Goal: Information Seeking & Learning: Learn about a topic

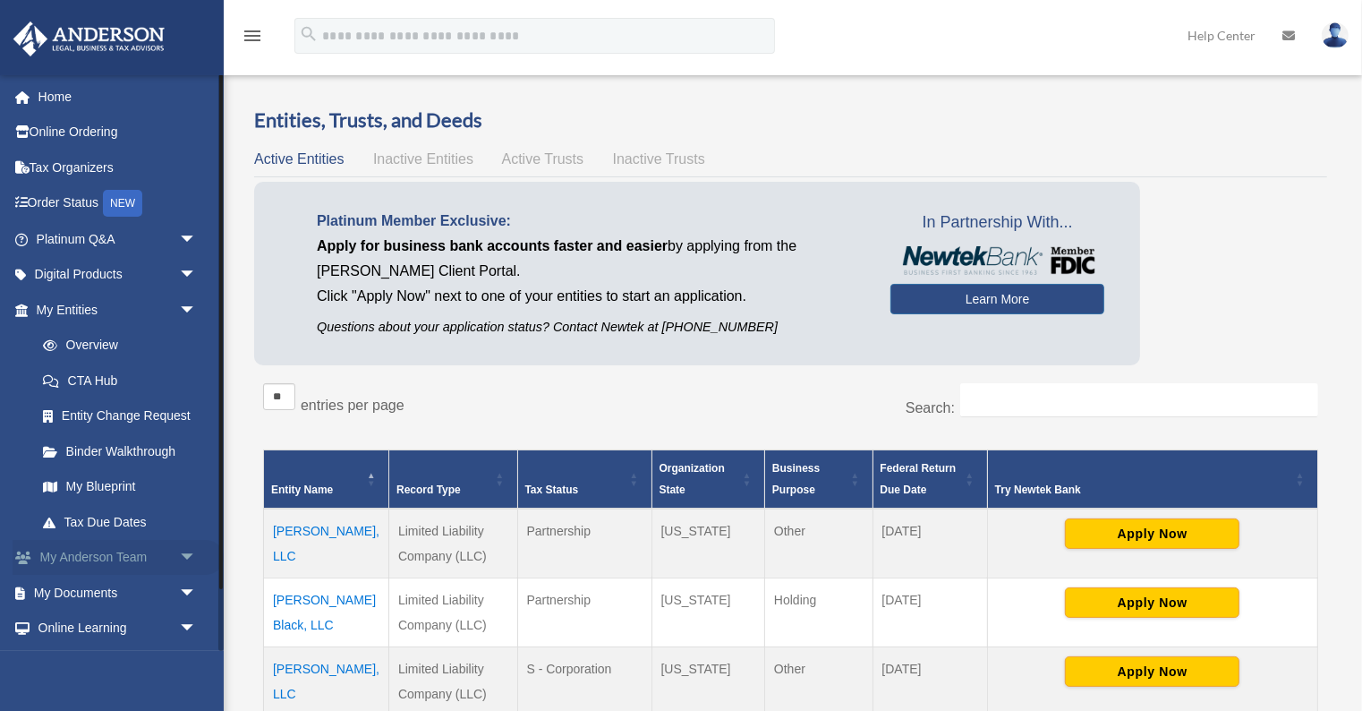
click at [78, 561] on link "My Anderson Team arrow_drop_down" at bounding box center [118, 558] width 211 height 36
click at [75, 302] on link "My Entities arrow_drop_down" at bounding box center [118, 310] width 211 height 36
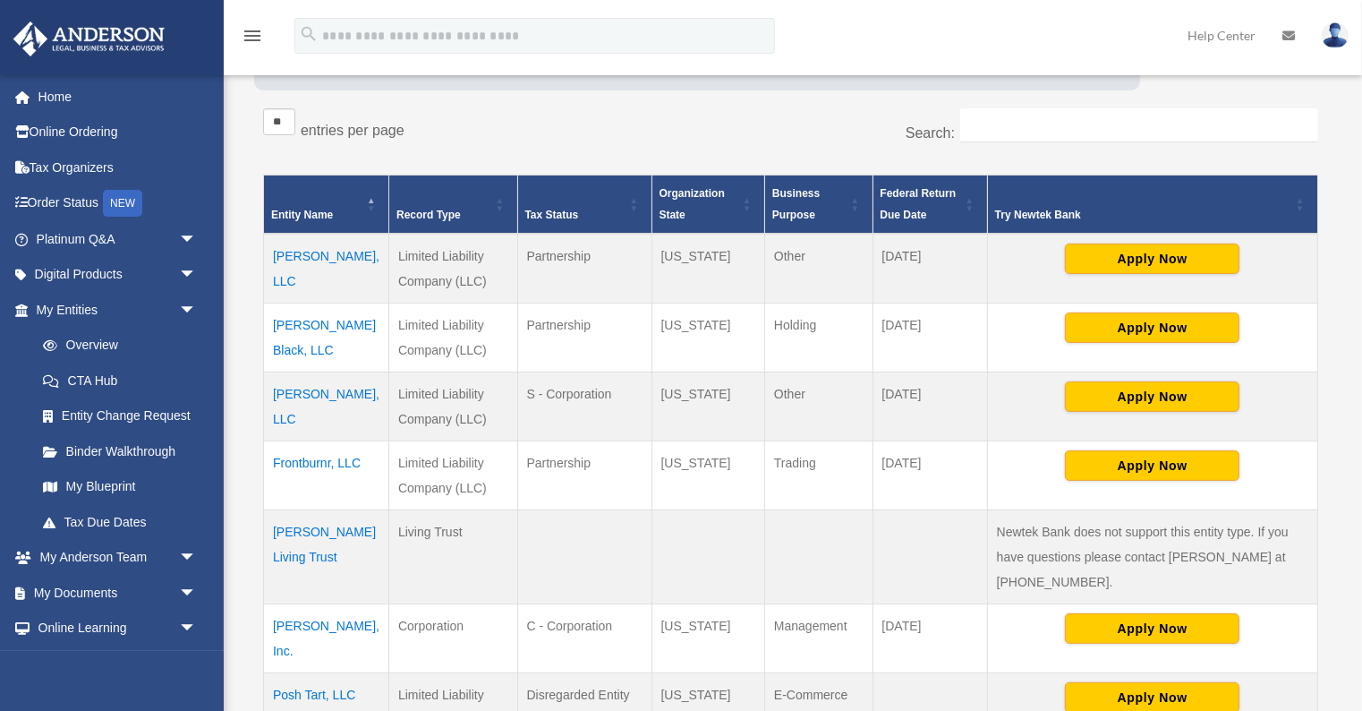
scroll to position [278, 0]
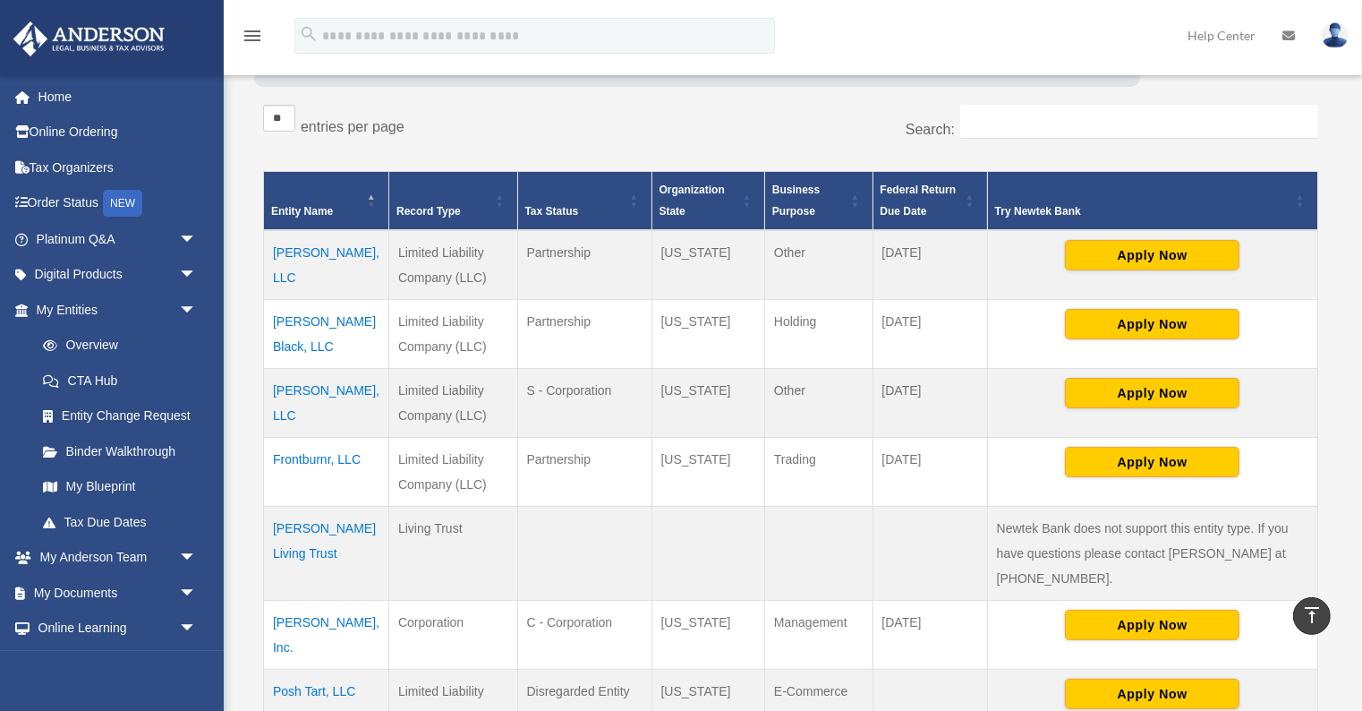
click at [294, 455] on td "Frontburnr, LLC" at bounding box center [326, 471] width 125 height 69
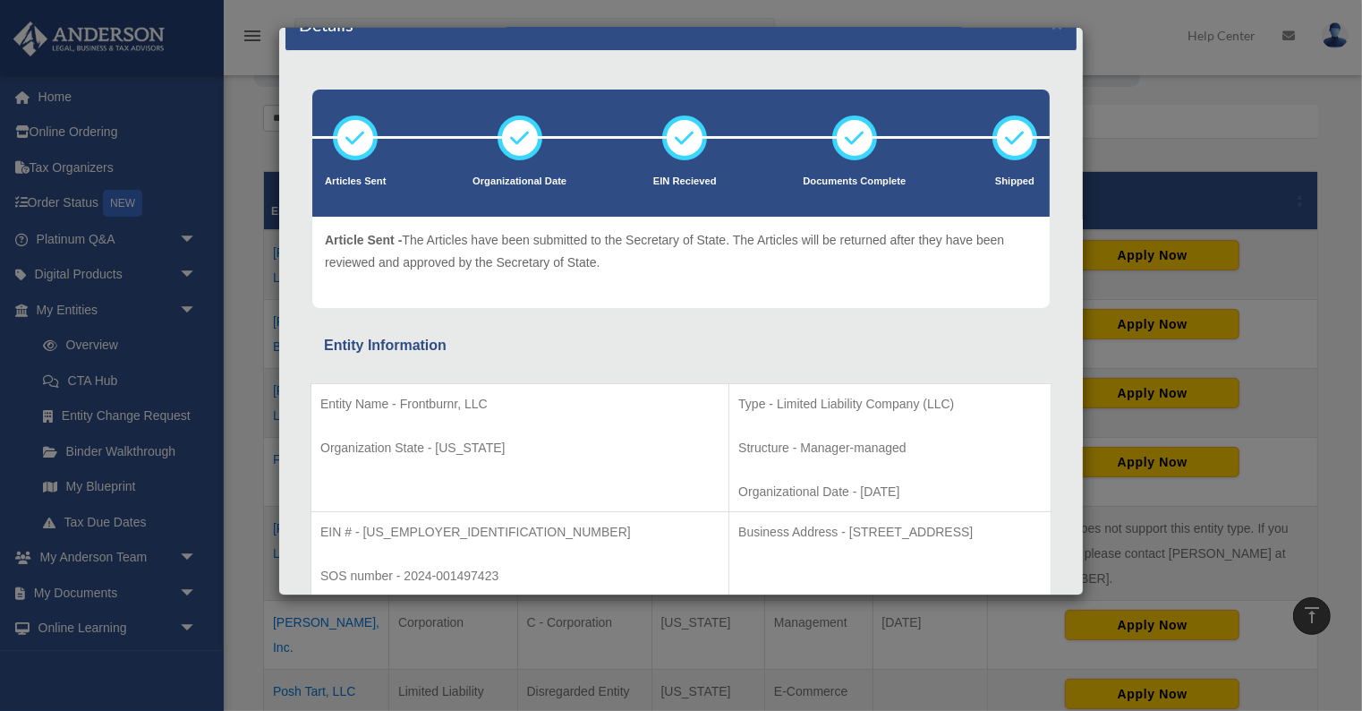
scroll to position [0, 0]
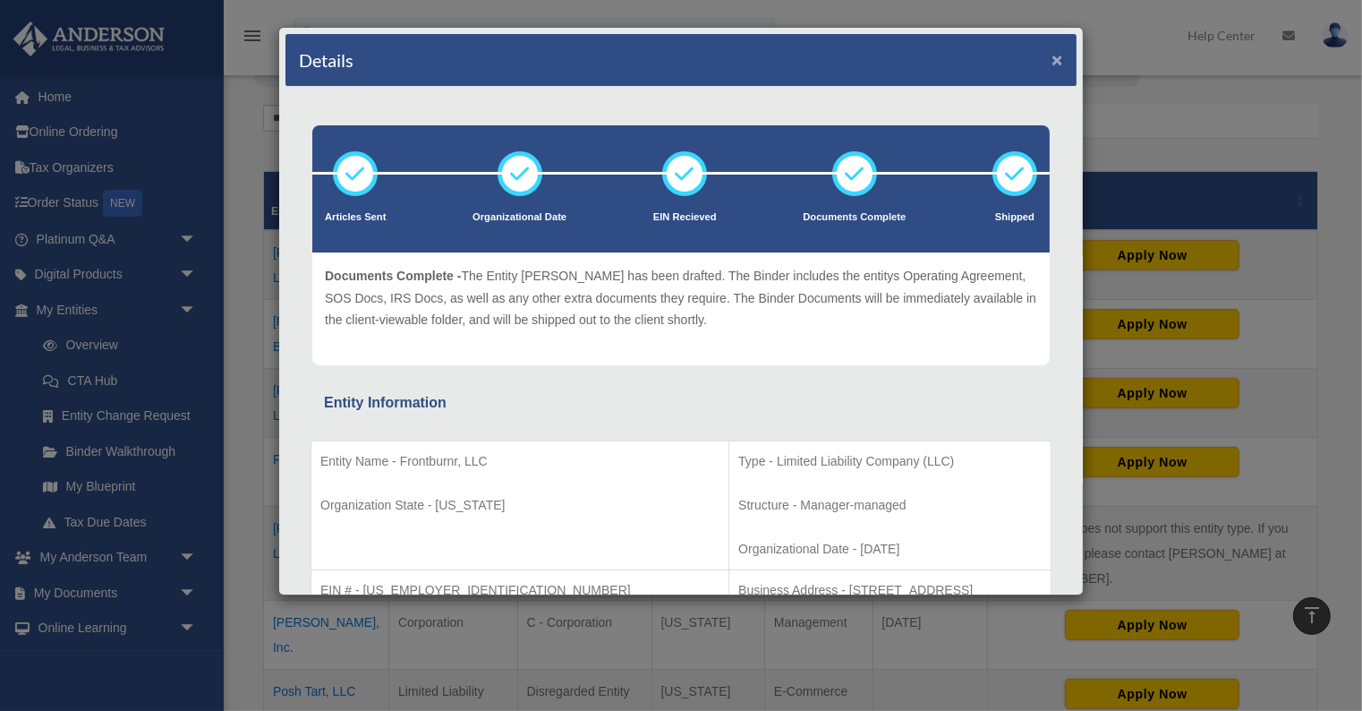
click at [1058, 56] on button "×" at bounding box center [1058, 59] width 12 height 19
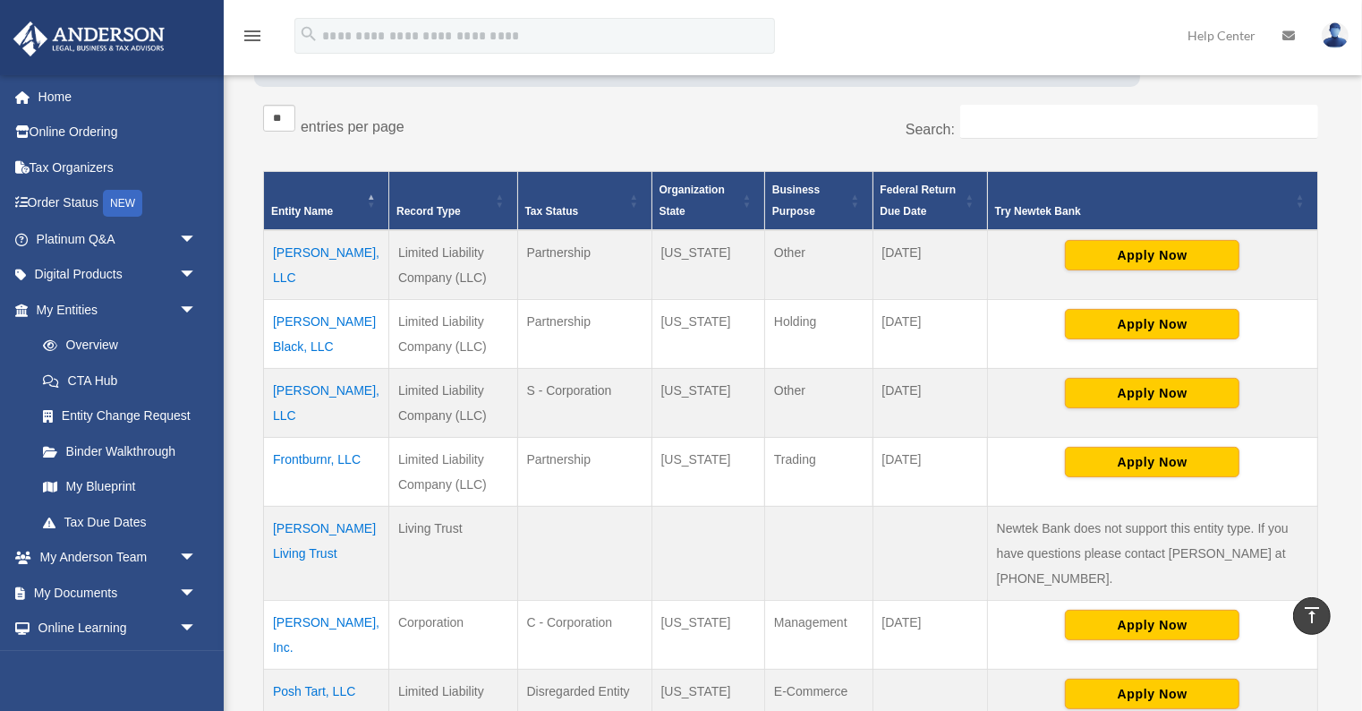
click at [294, 456] on td "Frontburnr, LLC" at bounding box center [326, 471] width 125 height 69
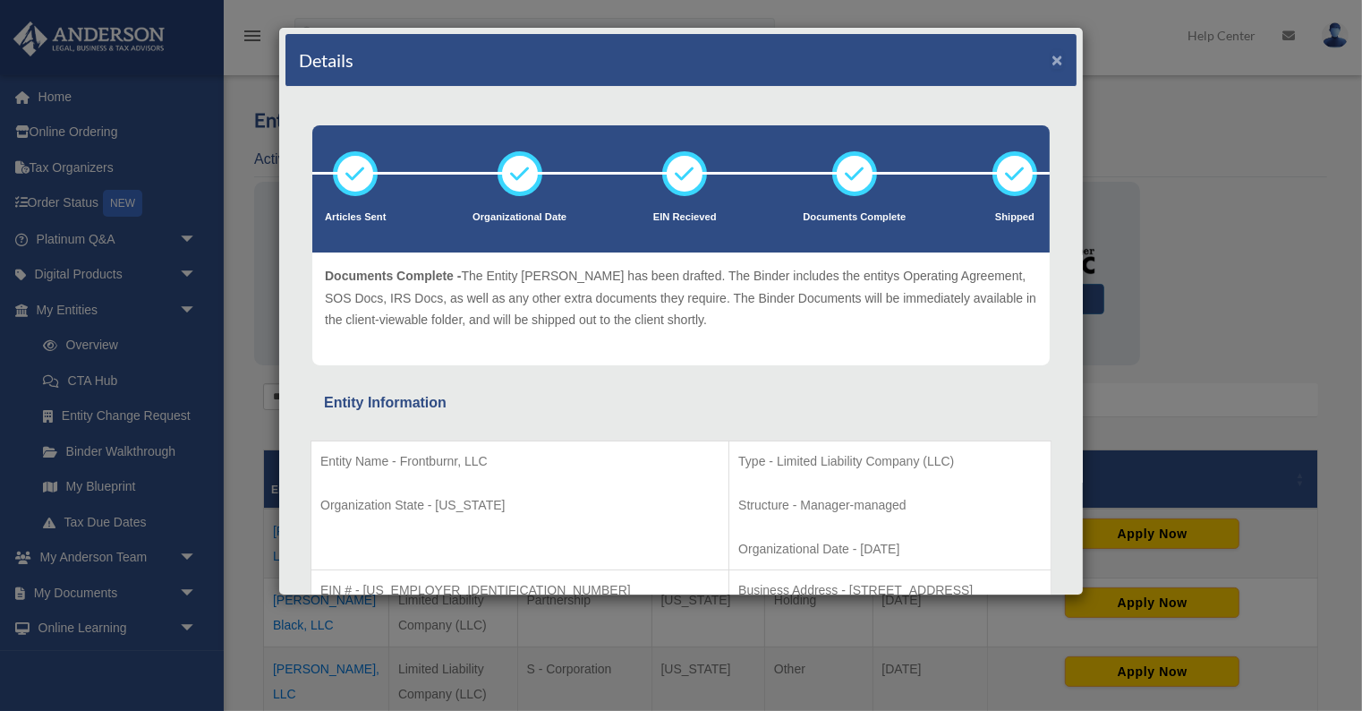
click at [1061, 57] on button "×" at bounding box center [1058, 59] width 12 height 19
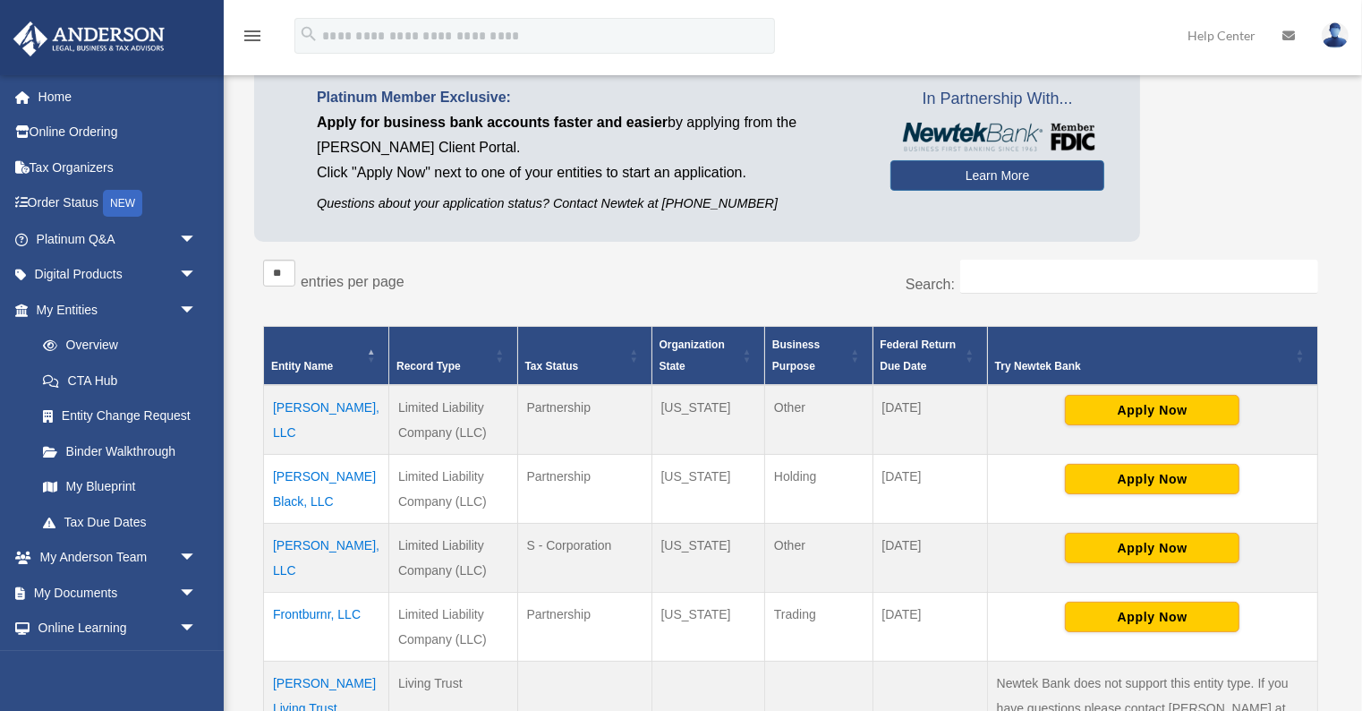
scroll to position [126, 0]
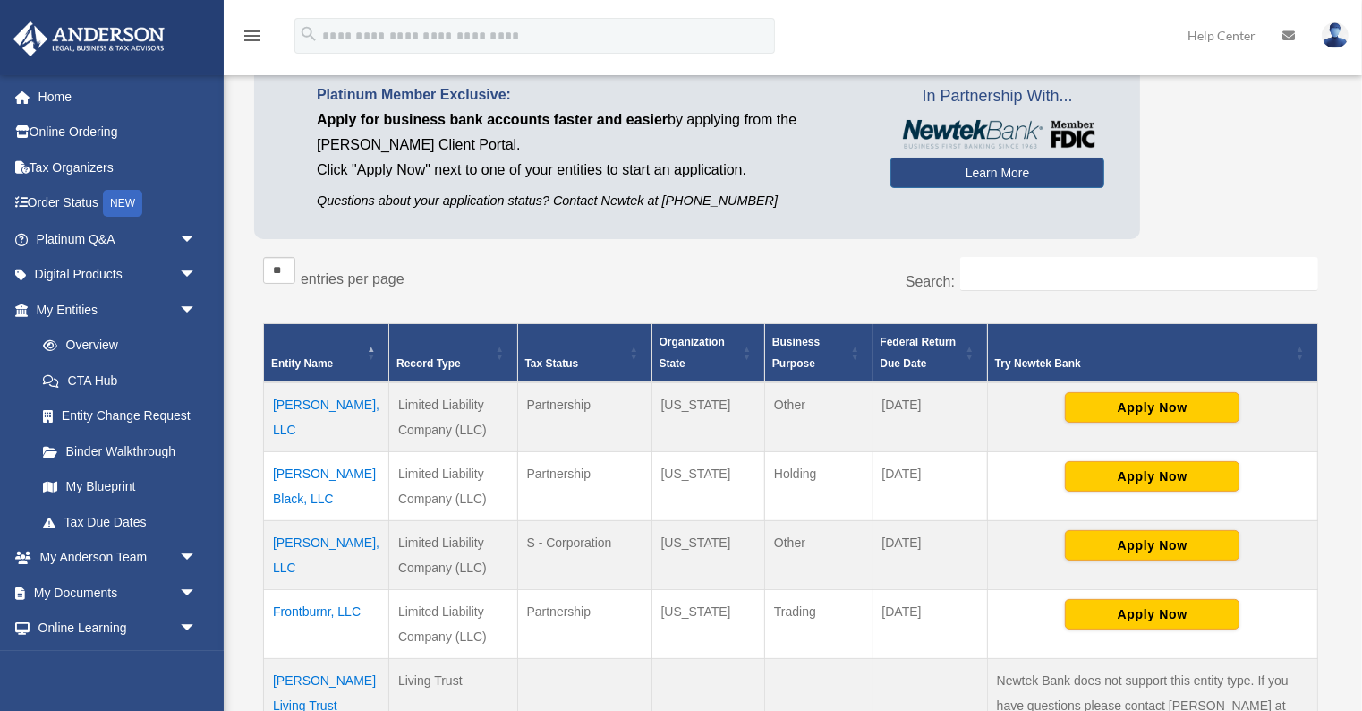
click at [306, 467] on td "[PERSON_NAME] Black, LLC" at bounding box center [326, 485] width 125 height 69
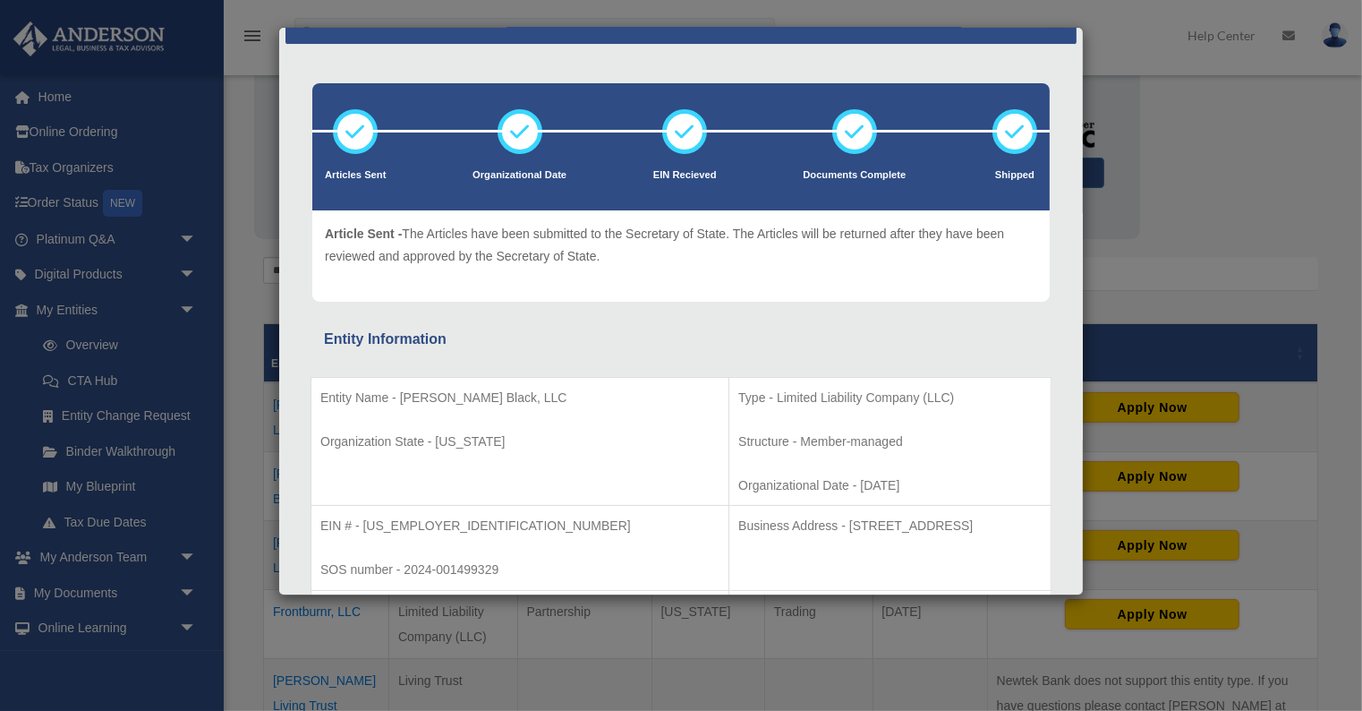
scroll to position [0, 0]
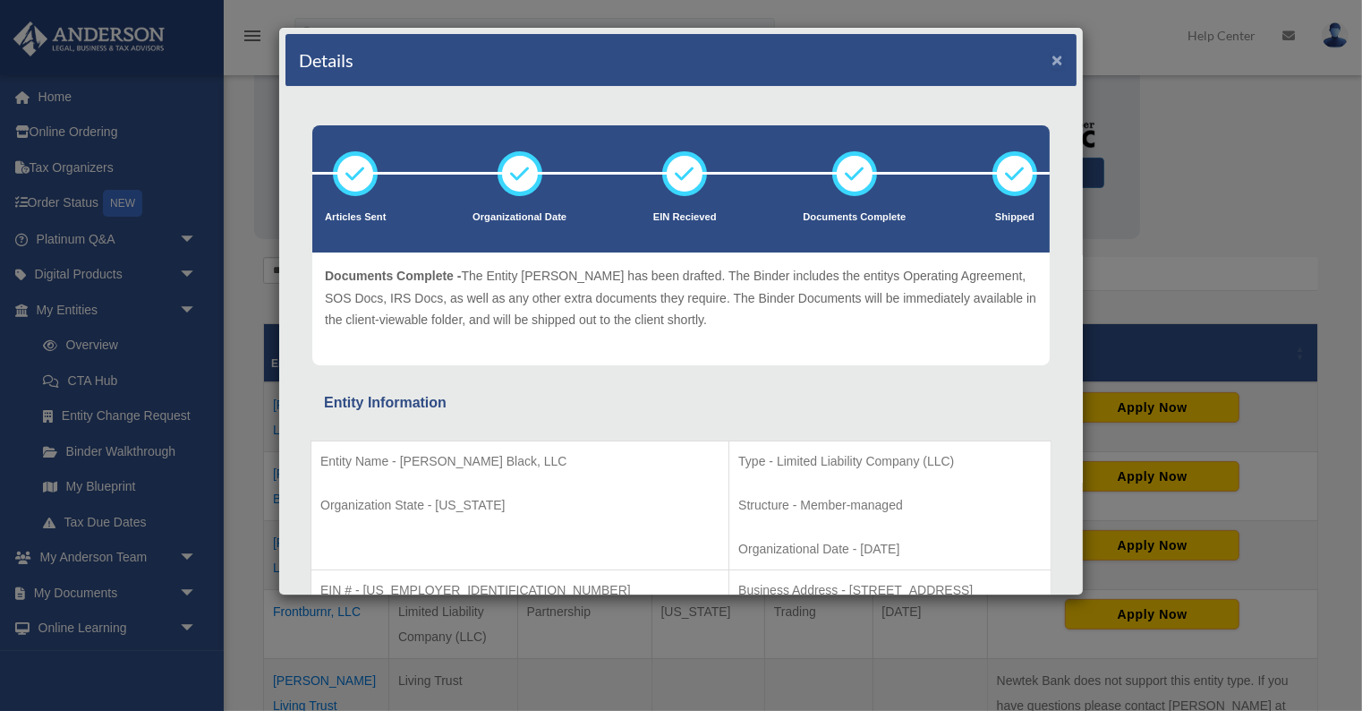
click at [1058, 54] on button "×" at bounding box center [1058, 59] width 12 height 19
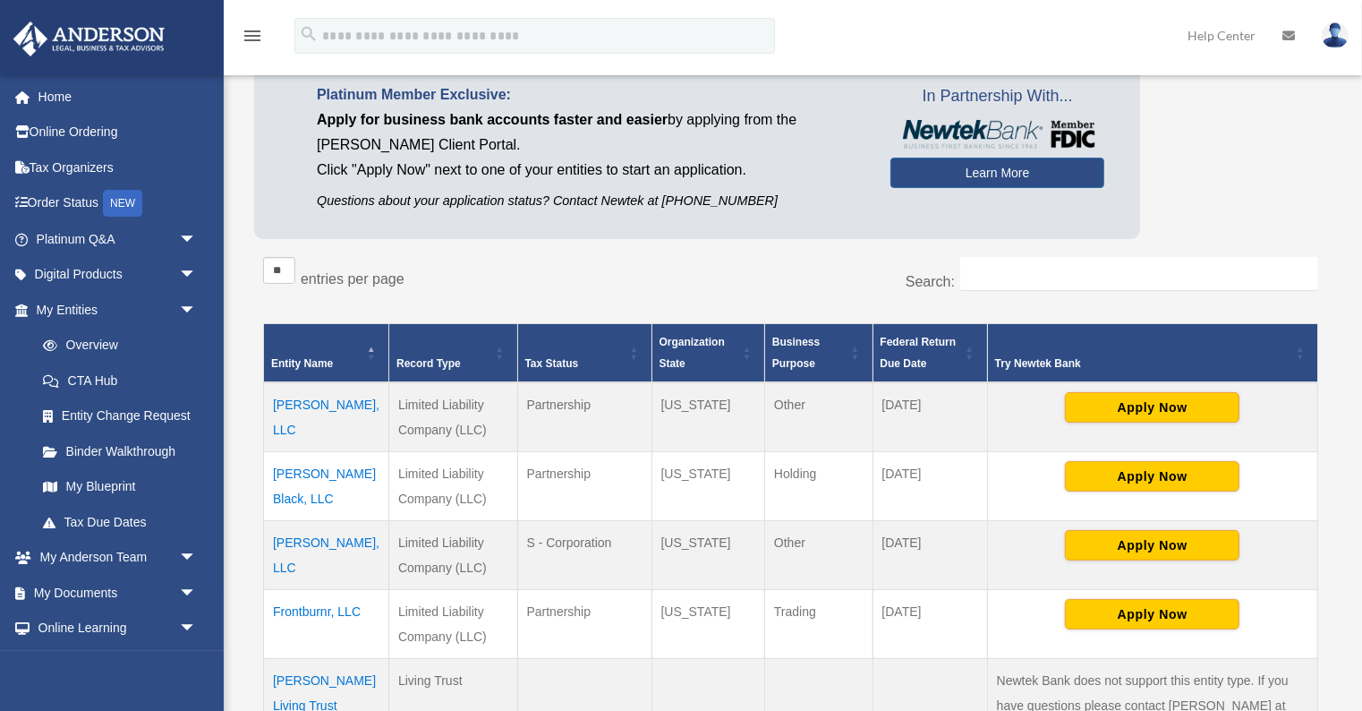
click at [304, 611] on td "Frontburnr, LLC" at bounding box center [326, 623] width 125 height 69
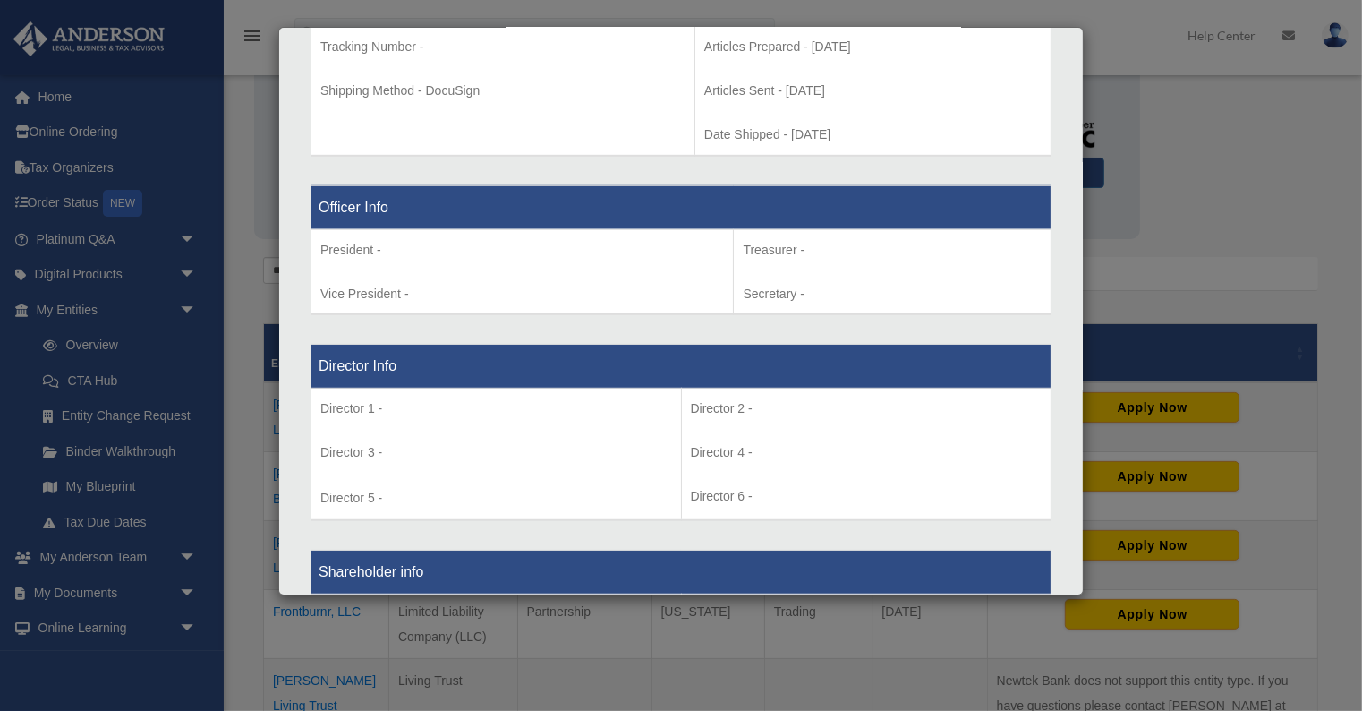
scroll to position [1005, 0]
